Goal: Navigation & Orientation: Find specific page/section

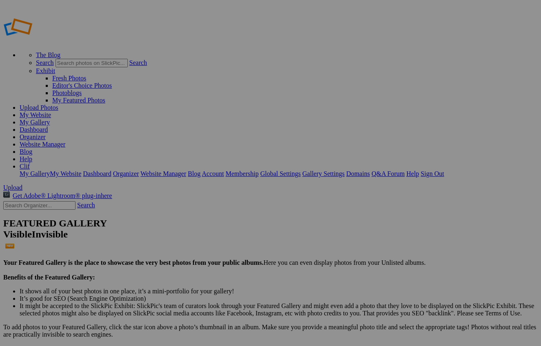
click at [65, 141] on link "Website Manager" at bounding box center [43, 144] width 46 height 7
click at [48, 126] on link "Dashboard" at bounding box center [34, 129] width 28 height 7
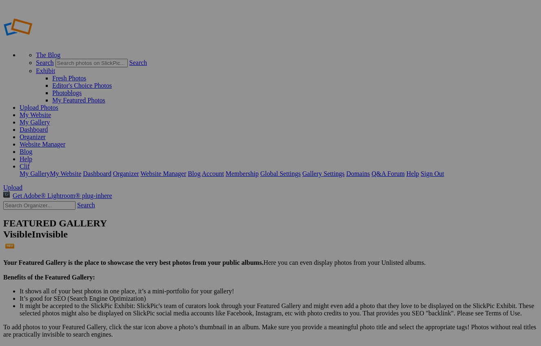
type input "shop"
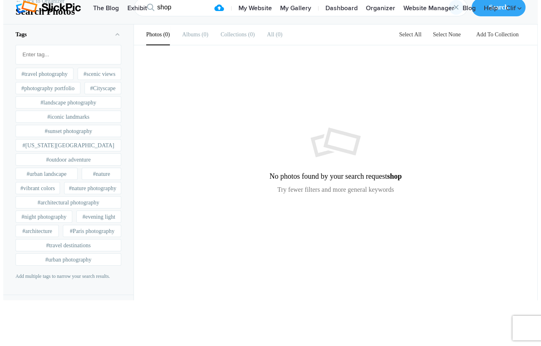
click at [459, 15] on div "×" at bounding box center [456, 7] width 15 height 15
click at [262, 17] on link "My Website" at bounding box center [255, 8] width 42 height 16
